Goal: Task Accomplishment & Management: Complete application form

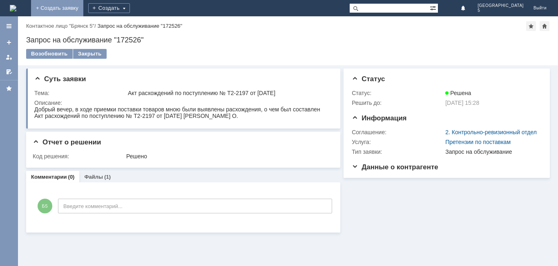
click at [83, 11] on link "+ Создать заявку" at bounding box center [57, 8] width 52 height 16
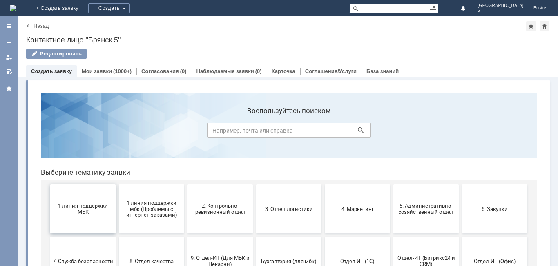
click at [80, 214] on span "1 линия поддержки МБК" at bounding box center [83, 209] width 60 height 12
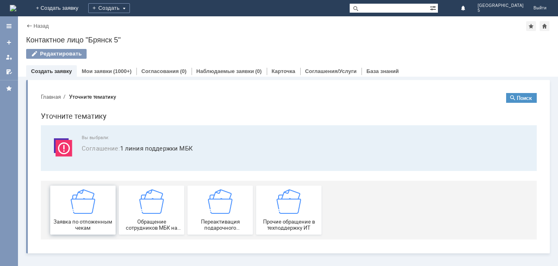
click at [97, 207] on div "Заявка по отложенным чекам" at bounding box center [83, 211] width 60 height 42
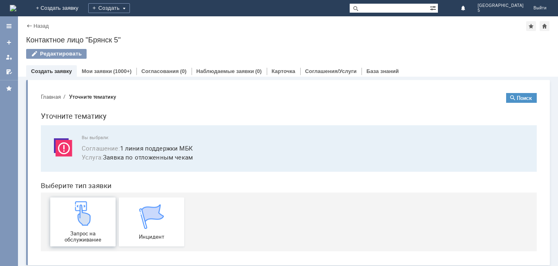
click at [87, 218] on img at bounding box center [83, 214] width 25 height 25
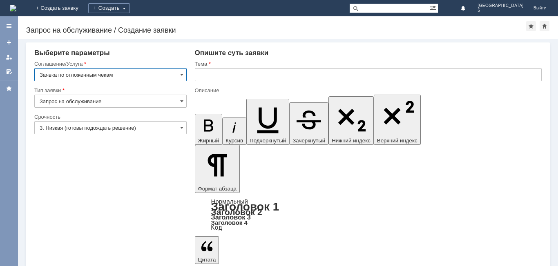
click at [204, 77] on input "text" at bounding box center [368, 74] width 347 height 13
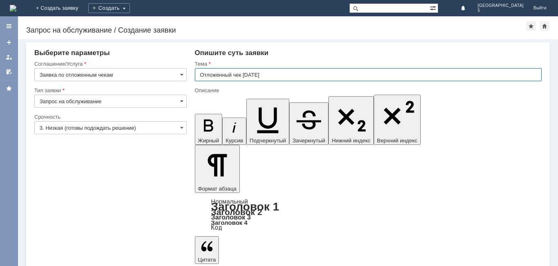
type input "Отложенный чек [DATE]"
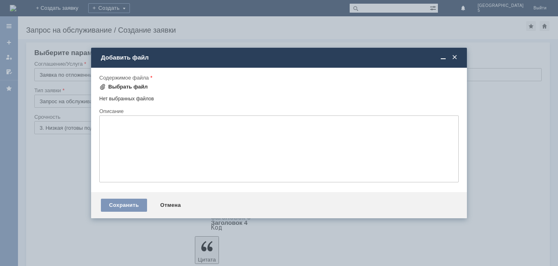
click at [115, 86] on div "Выбрать файл" at bounding box center [128, 87] width 40 height 7
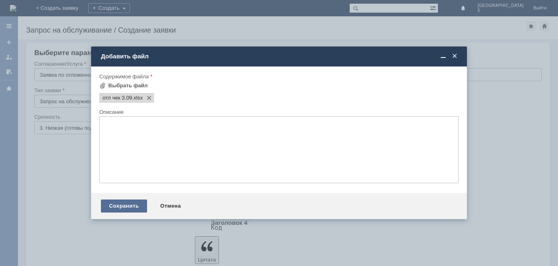
click at [129, 207] on div "Сохранить" at bounding box center [124, 206] width 46 height 13
